Goal: Ask a question: Seek information or help from site administrators or community

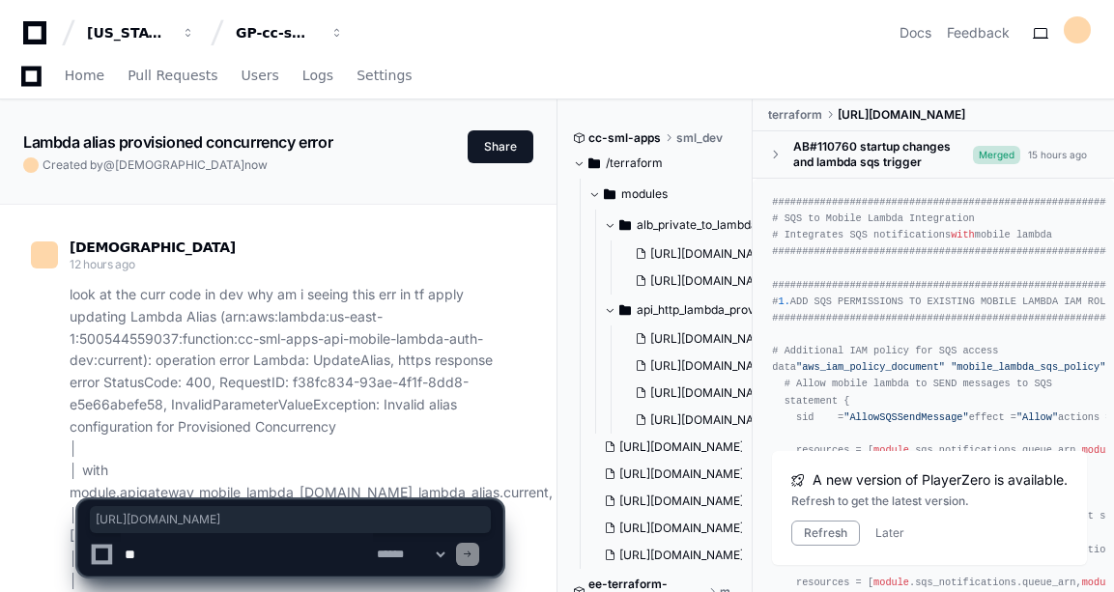
scroll to position [14867, 0]
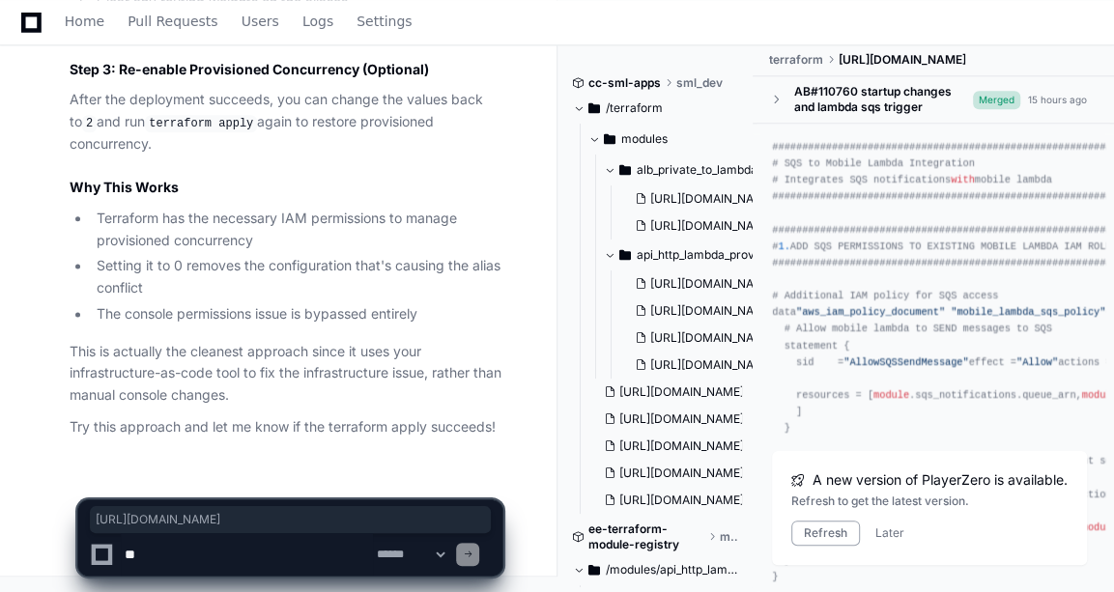
click at [226, 554] on textarea at bounding box center [247, 554] width 252 height 43
type textarea "**********"
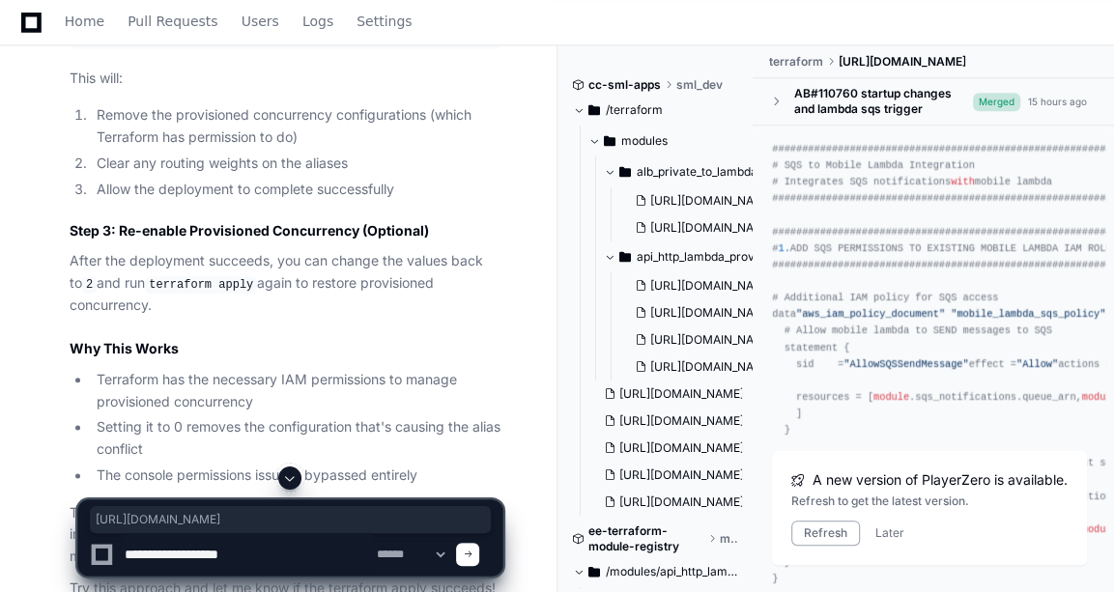
scroll to position [13405, 0]
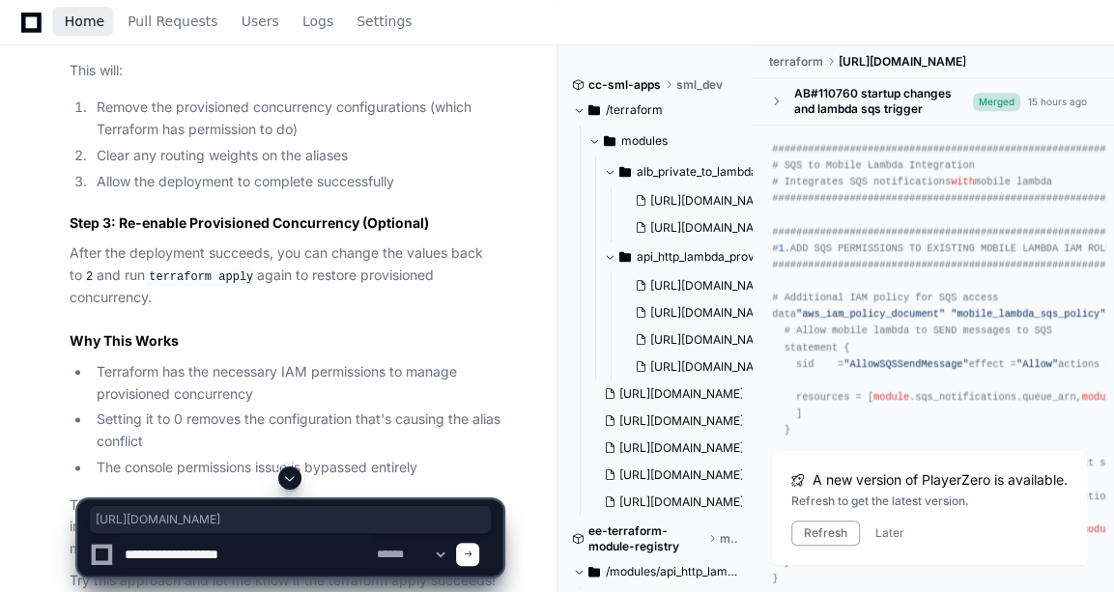
click at [86, 34] on link "Home" at bounding box center [85, 22] width 40 height 44
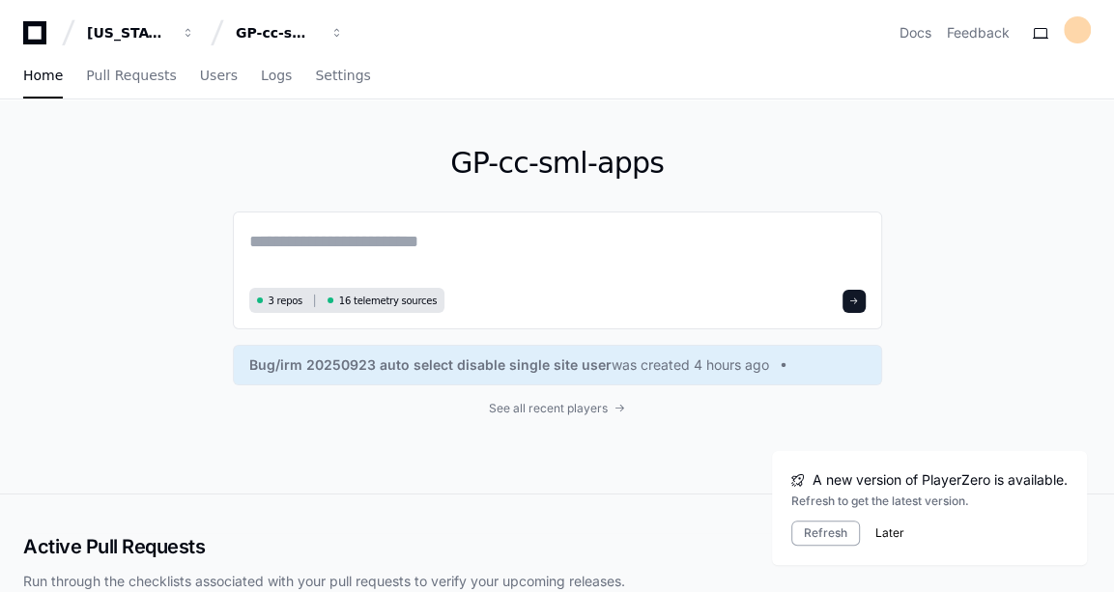
click at [887, 529] on button "Later" at bounding box center [889, 533] width 29 height 15
click at [553, 412] on span "See all recent players" at bounding box center [548, 408] width 119 height 15
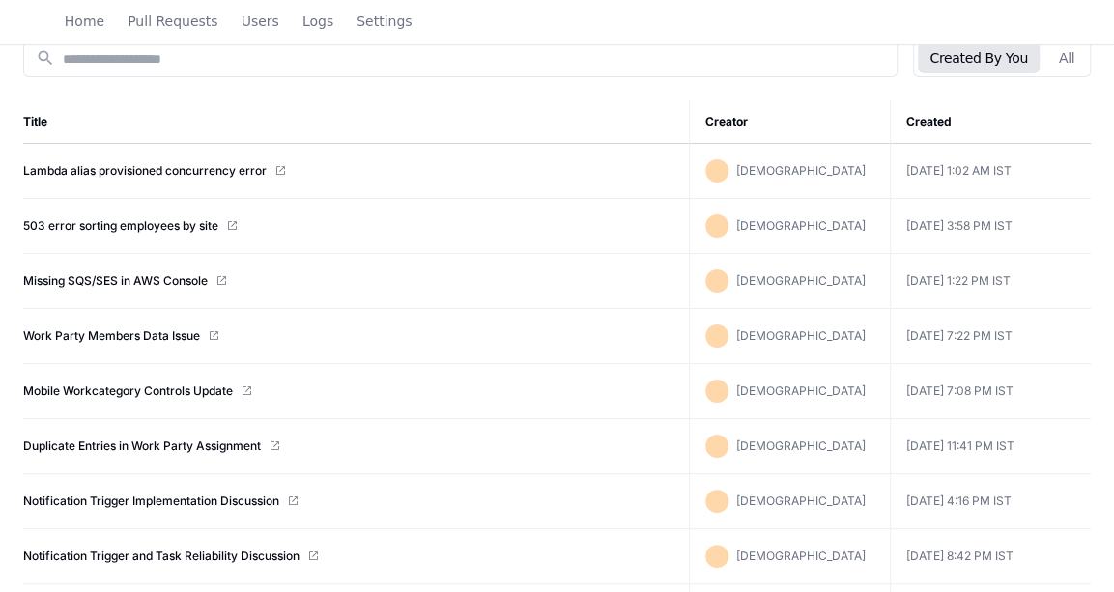
scroll to position [244, 0]
click at [1080, 57] on button "All" at bounding box center [1067, 58] width 39 height 31
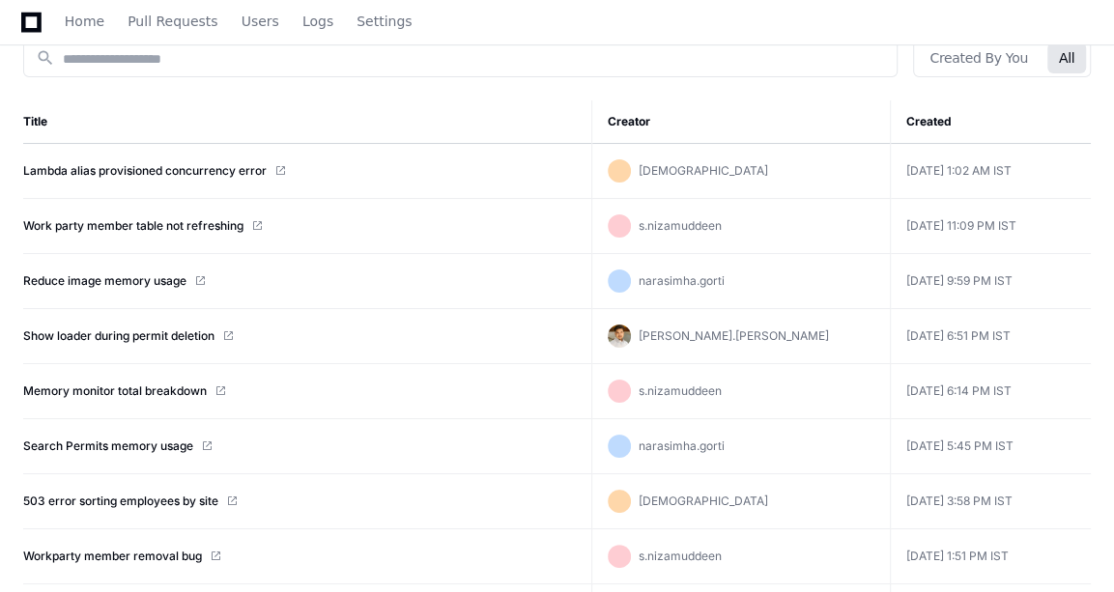
scroll to position [0, 0]
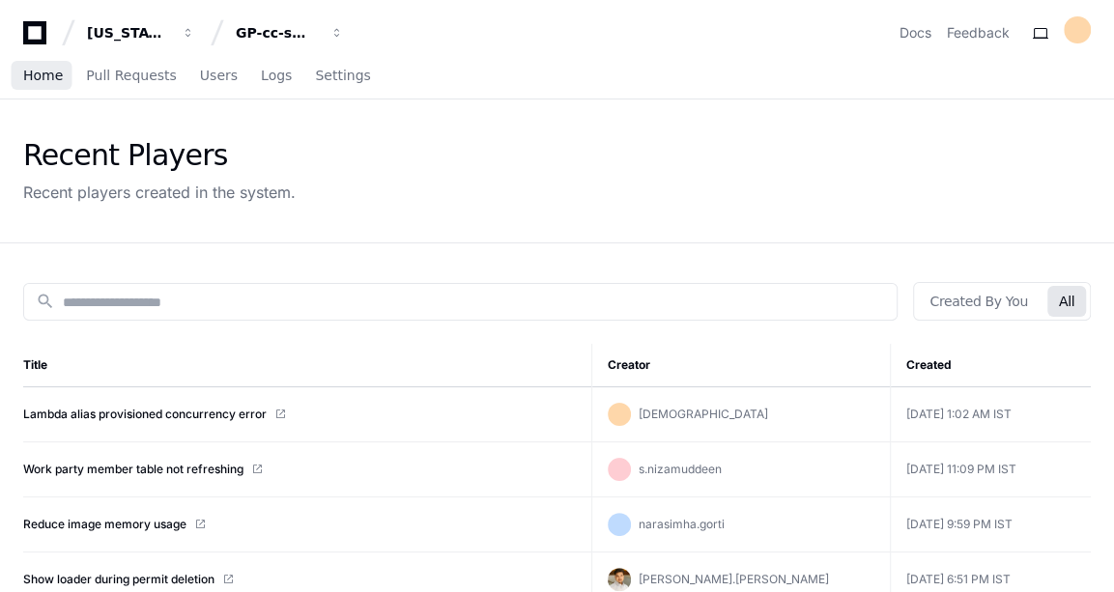
click at [43, 85] on link "Home" at bounding box center [43, 76] width 40 height 44
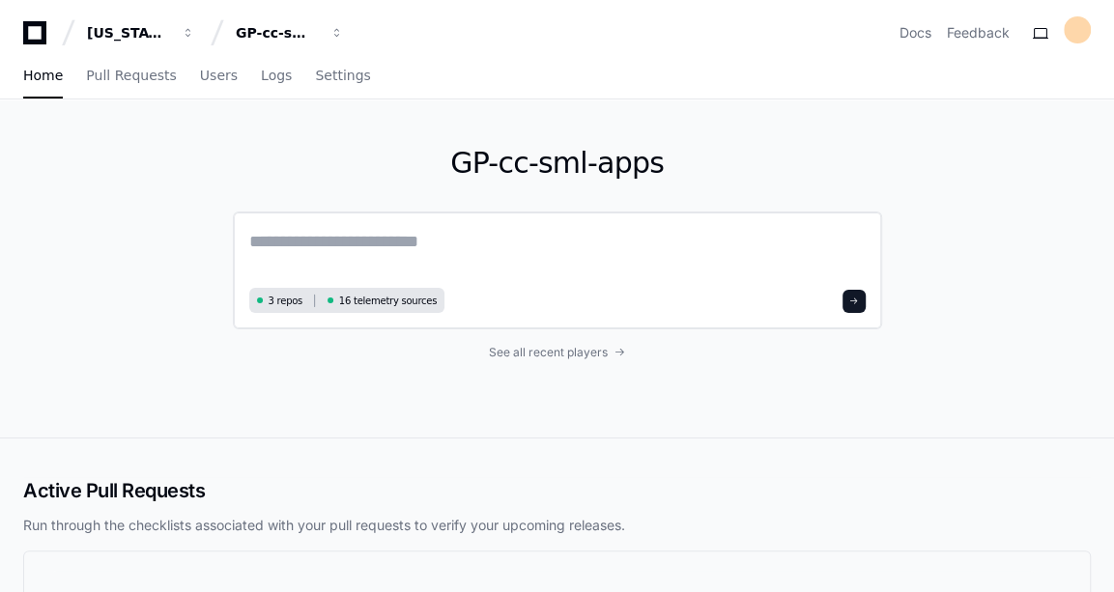
drag, startPoint x: 434, startPoint y: 223, endPoint x: 435, endPoint y: 235, distance: 11.6
click at [435, 235] on div "3 repos 16 telemetry sources" at bounding box center [557, 271] width 649 height 118
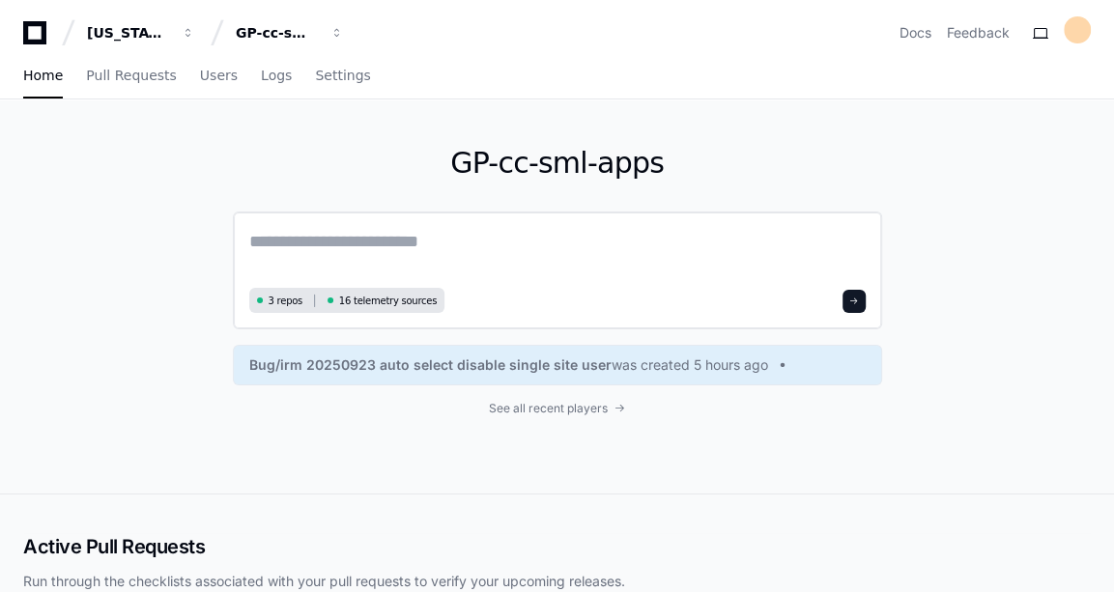
click at [435, 235] on textarea at bounding box center [557, 255] width 617 height 54
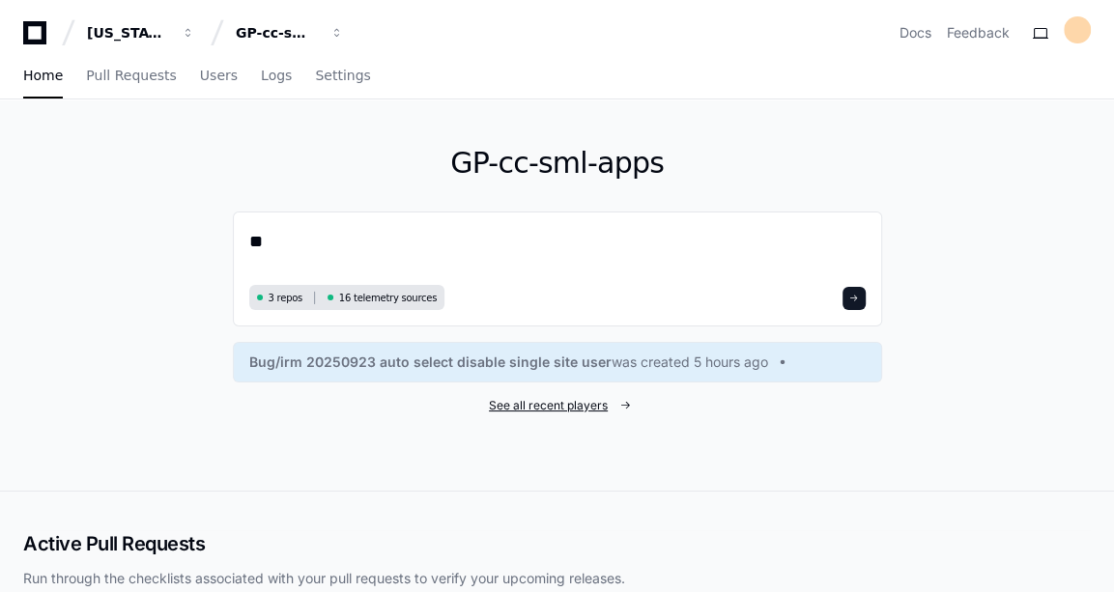
type textarea "*"
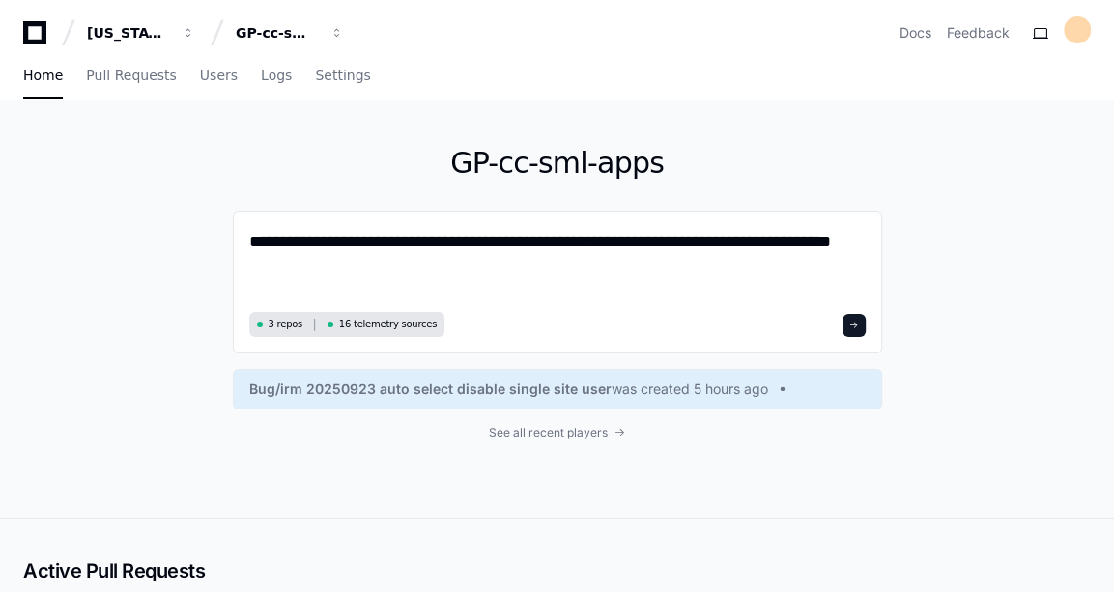
type textarea "**********"
click at [536, 425] on span "See all recent players" at bounding box center [548, 432] width 119 height 15
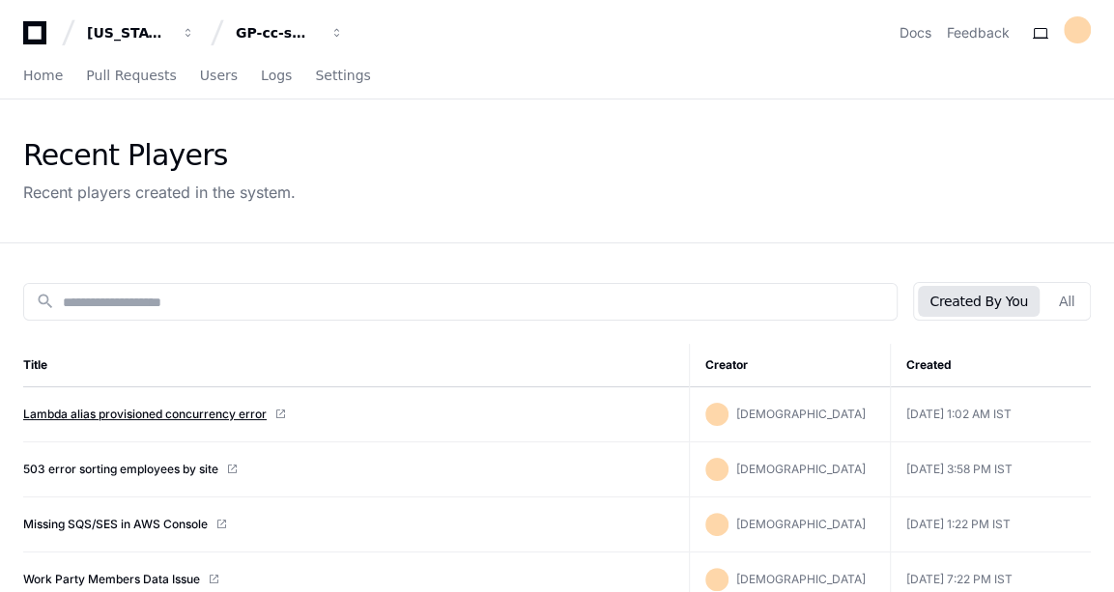
click at [173, 412] on link "Lambda alias provisioned concurrency error" at bounding box center [145, 414] width 244 height 15
click at [26, 88] on link "Home" at bounding box center [43, 76] width 40 height 44
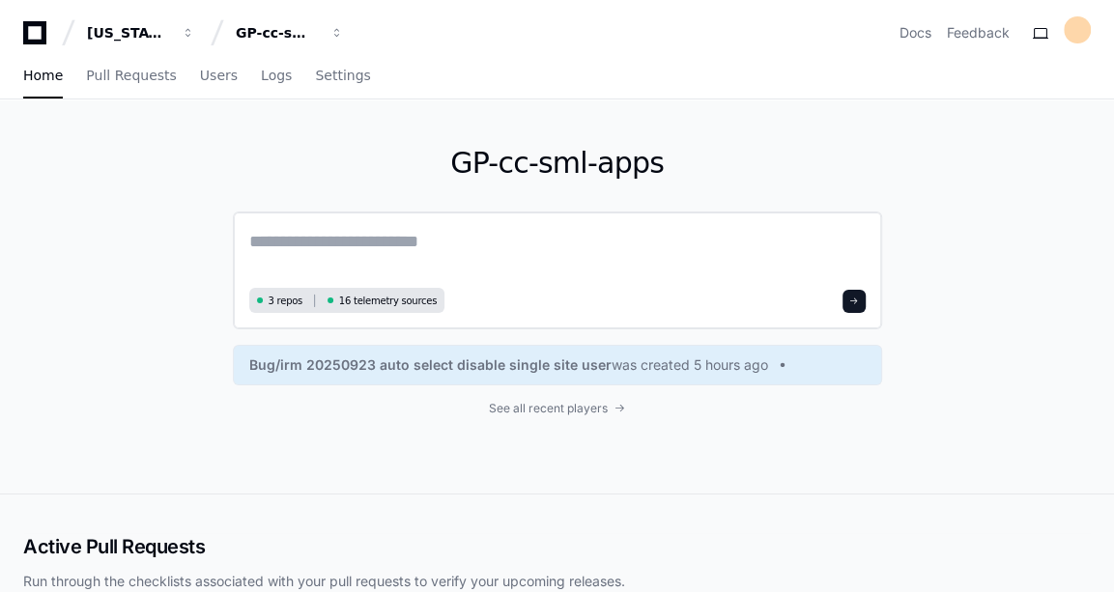
click at [479, 228] on textarea at bounding box center [557, 255] width 617 height 54
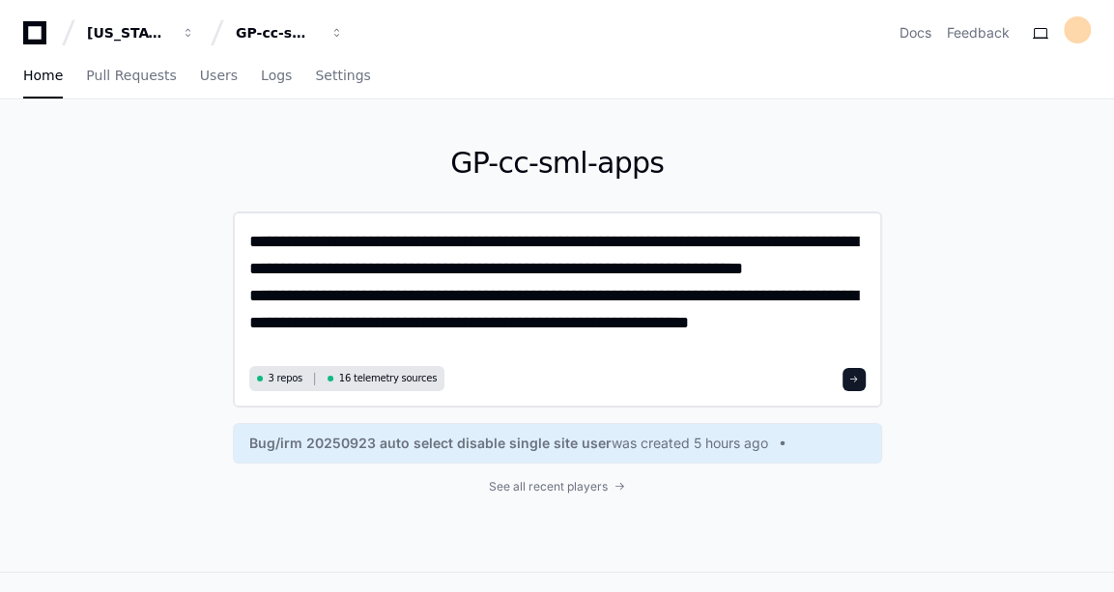
type textarea "**********"
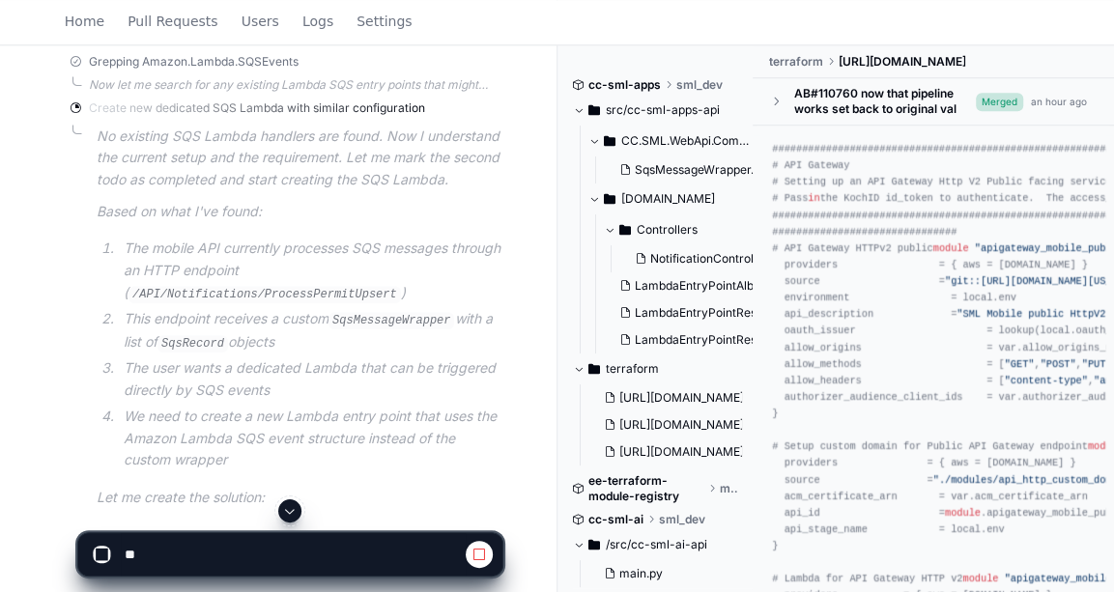
scroll to position [1127, 0]
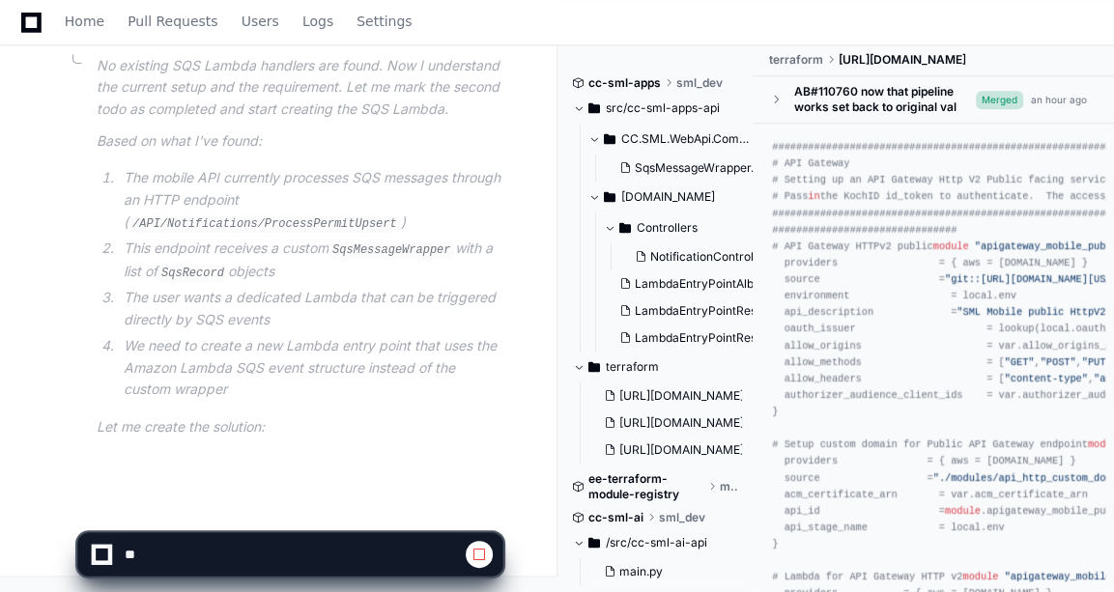
click at [247, 130] on article "No existing SQS Lambda handlers are found. Now I understand the current setup a…" at bounding box center [300, 247] width 406 height 384
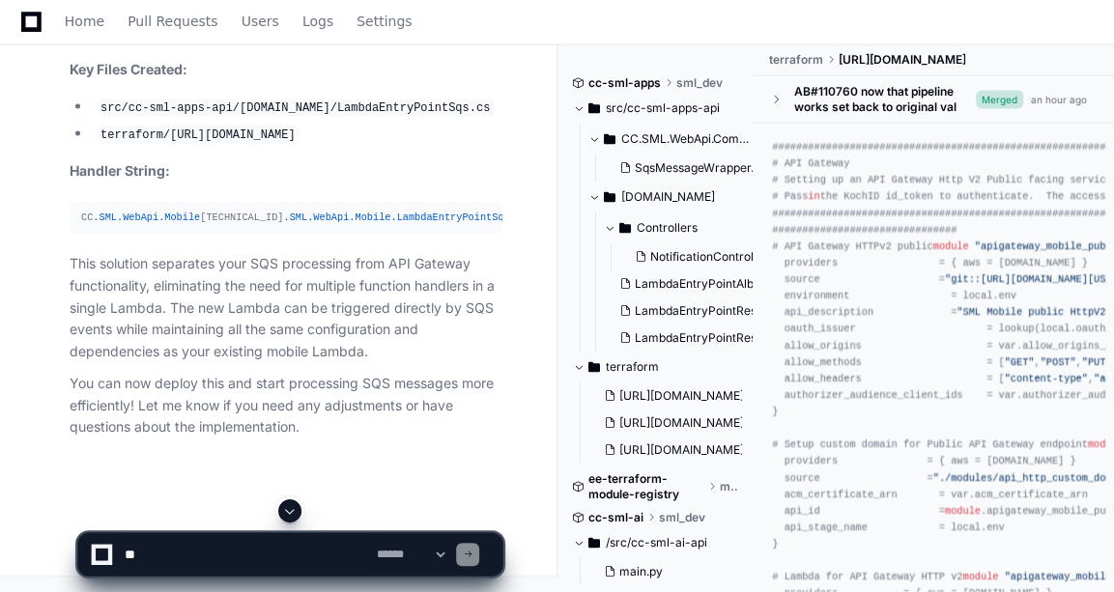
scroll to position [8073, 0]
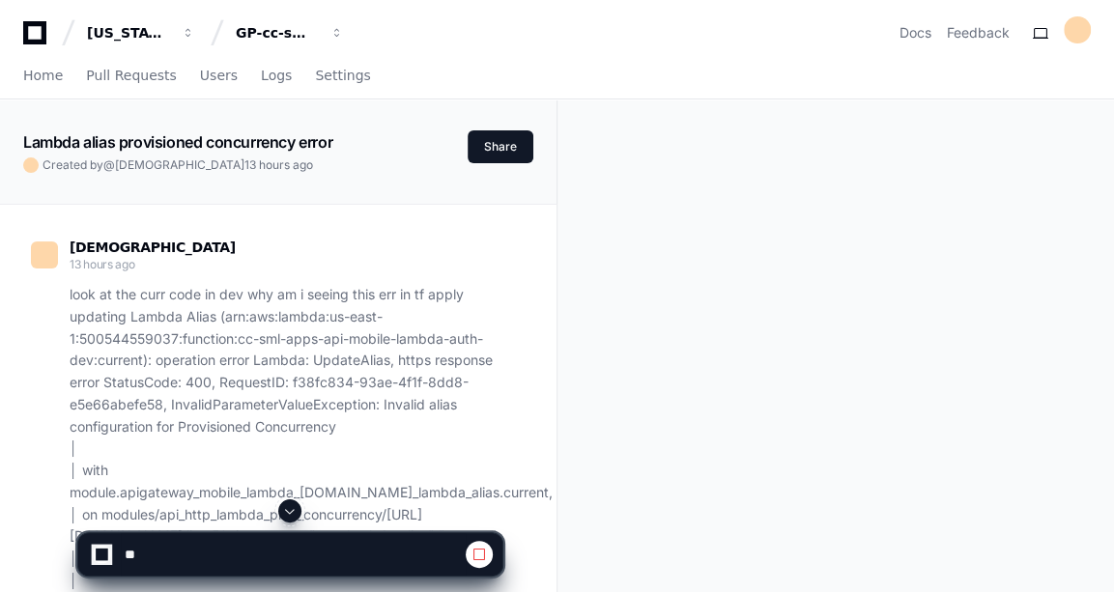
click at [290, 517] on span at bounding box center [289, 510] width 15 height 15
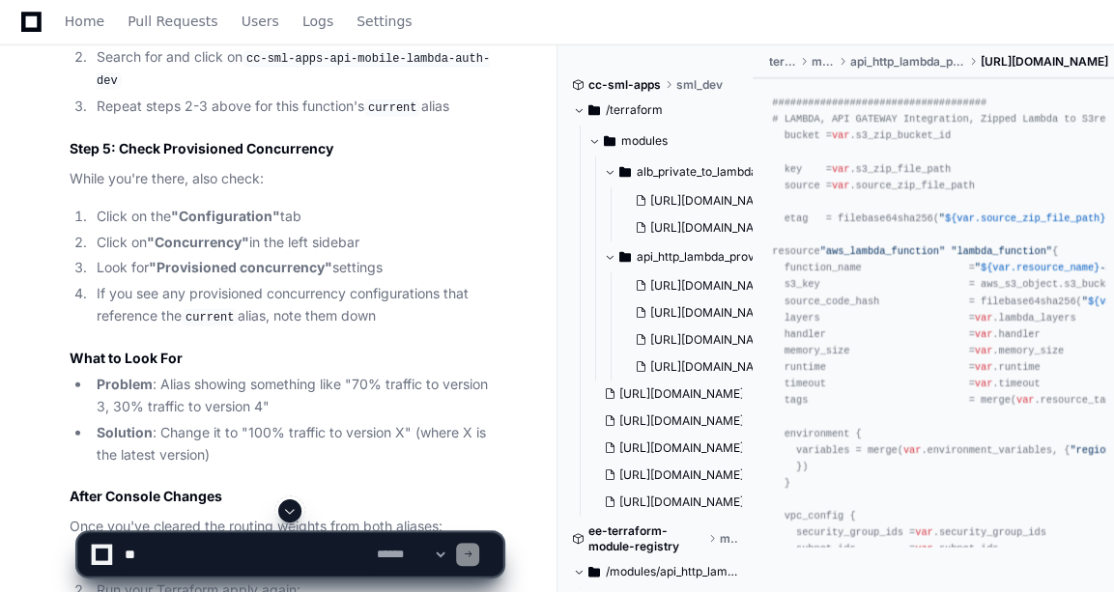
click at [290, 517] on span at bounding box center [289, 510] width 15 height 15
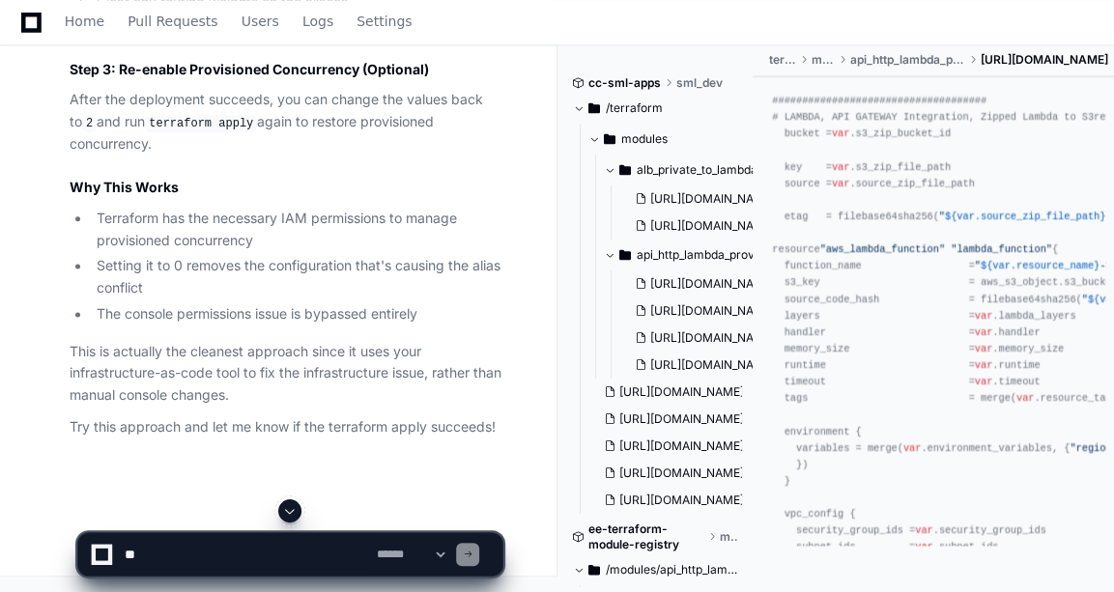
scroll to position [14103, 0]
click at [264, 571] on textarea at bounding box center [247, 554] width 252 height 43
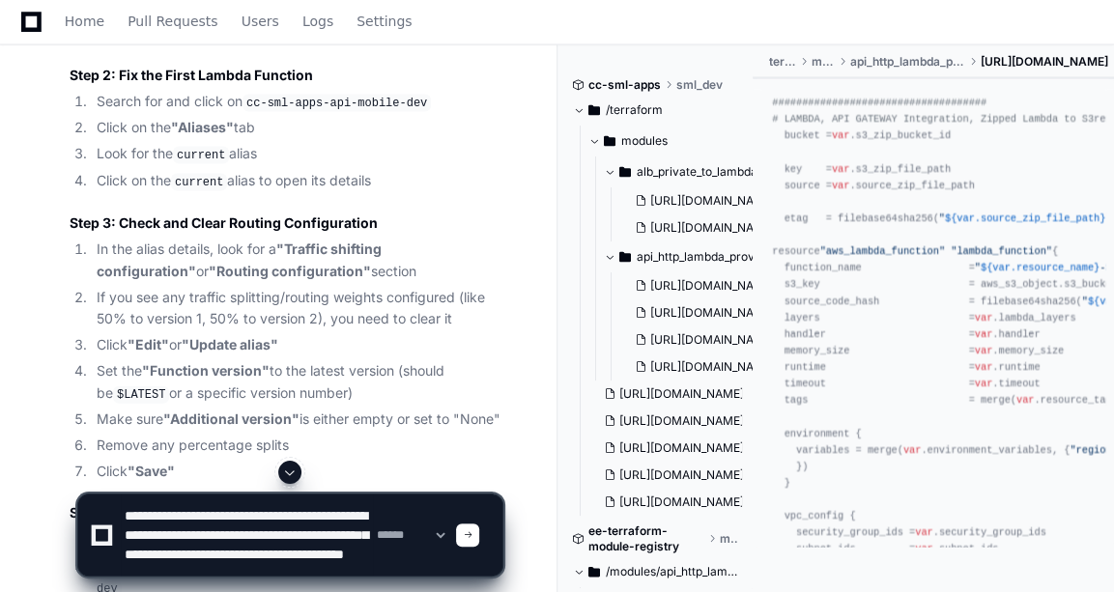
scroll to position [25, 0]
type textarea "**********"
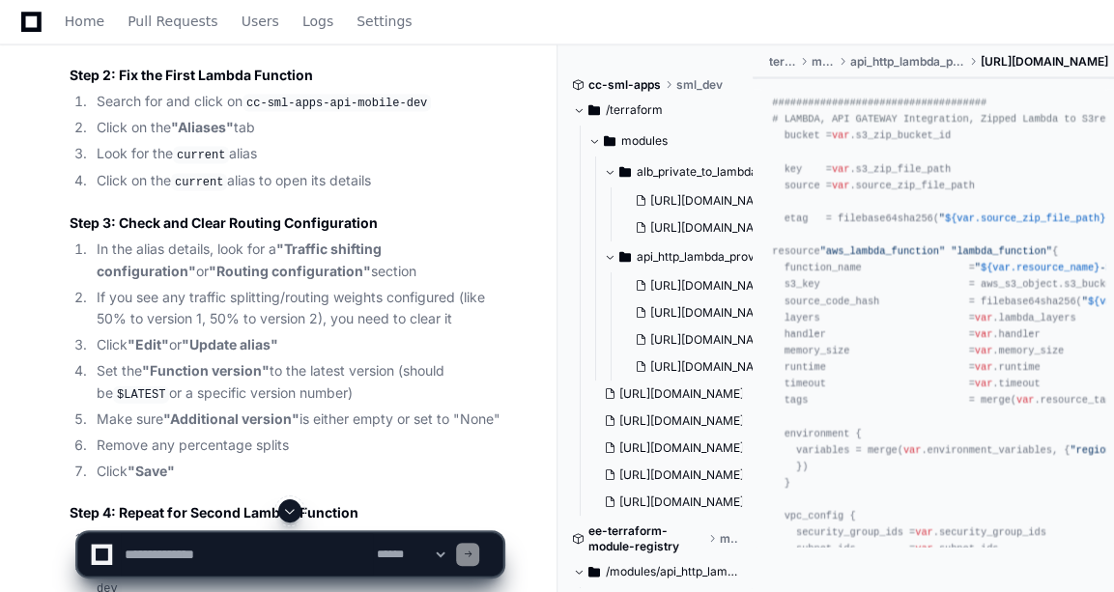
scroll to position [0, 0]
click at [296, 512] on span at bounding box center [289, 510] width 15 height 15
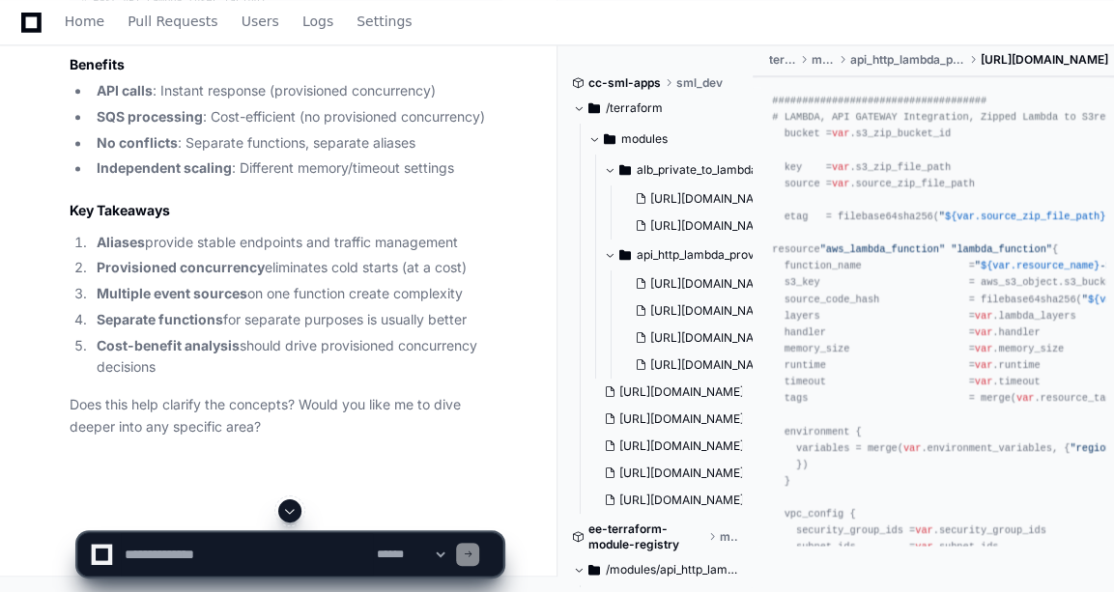
scroll to position [19344, 0]
